Goal: Task Accomplishment & Management: Manage account settings

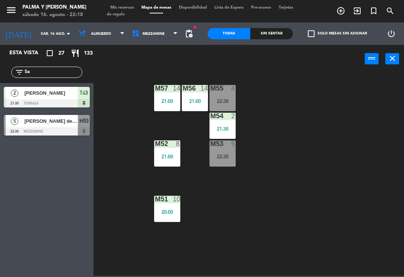
click at [151, 34] on span "Mezzanine" at bounding box center [154, 34] width 22 height 4
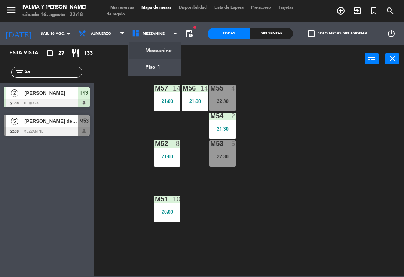
click at [159, 70] on ng-component "menu Palma y [PERSON_NAME][DATE] 16. agosto - 22:18 Mis reservas Mapa de mesas …" at bounding box center [202, 138] width 404 height 276
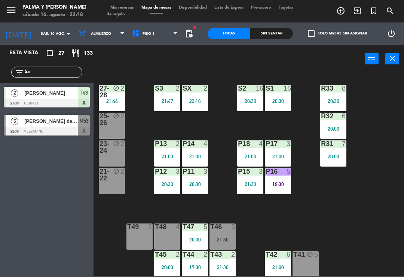
click at [377, 219] on div "R33 8 20:30 S1 16 20:30 S2 16 20:30 S3 2 21:47 SX 2 22:16 27-28 block 2 21:44 R…" at bounding box center [251, 174] width 306 height 204
click at [36, 71] on input "Sa" at bounding box center [53, 72] width 58 height 8
type input "S"
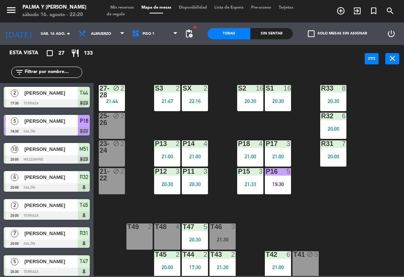
click at [388, 88] on div "R33 8 20:30 S1 16 20:30 S2 16 20:30 S3 2 21:47 SX 2 22:16 27-28 block 2 21:44 R…" at bounding box center [251, 174] width 306 height 204
click at [363, 222] on div "R33 8 20:30 S1 16 20:30 S2 16 20:30 S3 2 21:47 SX 2 22:16 27-28 block 2 21:44 R…" at bounding box center [251, 174] width 306 height 204
click at [135, 36] on icon at bounding box center [137, 34] width 11 height 8
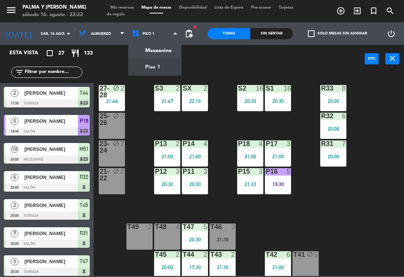
click at [156, 50] on ng-component "menu Palma y [PERSON_NAME][DATE] 16. agosto - 22:22 Mis reservas Mapa de mesas …" at bounding box center [202, 138] width 404 height 276
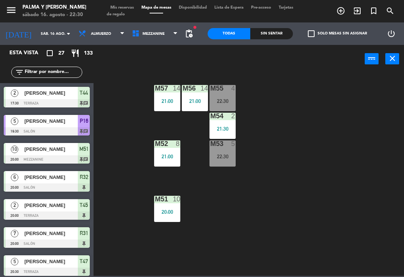
click at [164, 34] on span "Mezzanine" at bounding box center [154, 33] width 53 height 16
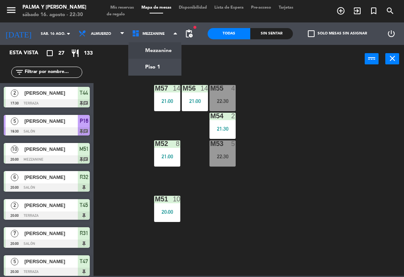
click at [153, 68] on ng-component "menu Palma y [PERSON_NAME][DATE] 16. agosto - 22:30 Mis reservas Mapa de mesas …" at bounding box center [202, 138] width 404 height 276
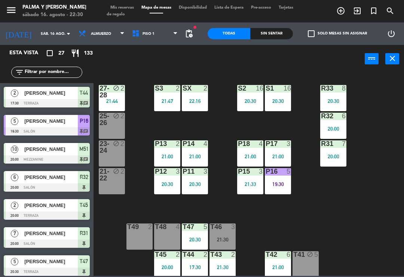
click at [283, 182] on div "19:30" at bounding box center [278, 183] width 26 height 5
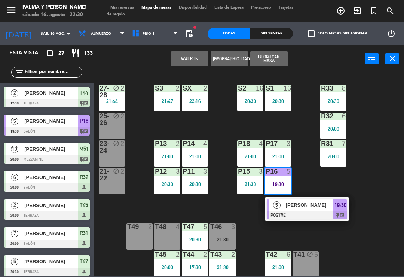
click at [315, 204] on span "[PERSON_NAME]" at bounding box center [310, 205] width 48 height 8
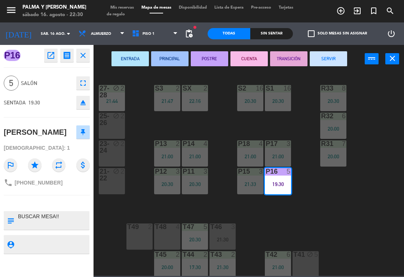
click at [251, 59] on button "CUENTA" at bounding box center [248, 58] width 37 height 15
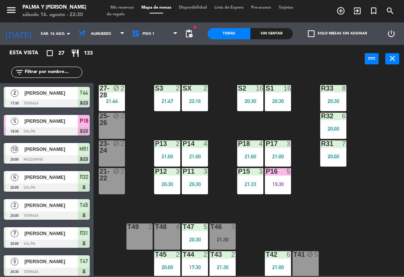
click at [319, 215] on div "R33 8 20:30 S1 16 20:30 S2 16 20:30 S3 2 21:47 SX 2 22:16 27-28 block 2 21:44 R…" at bounding box center [251, 174] width 306 height 204
click at [282, 99] on div "20:30" at bounding box center [278, 100] width 26 height 5
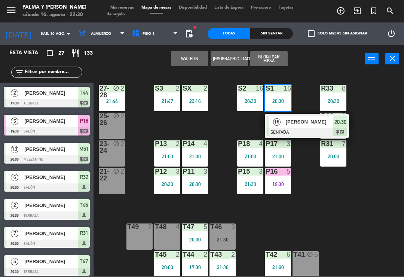
click at [319, 127] on div "[PERSON_NAME]" at bounding box center [309, 122] width 49 height 12
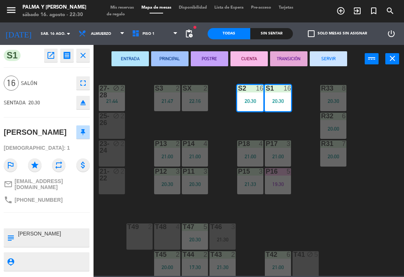
click at [252, 57] on button "CUENTA" at bounding box center [248, 58] width 37 height 15
